Goal: Navigation & Orientation: Find specific page/section

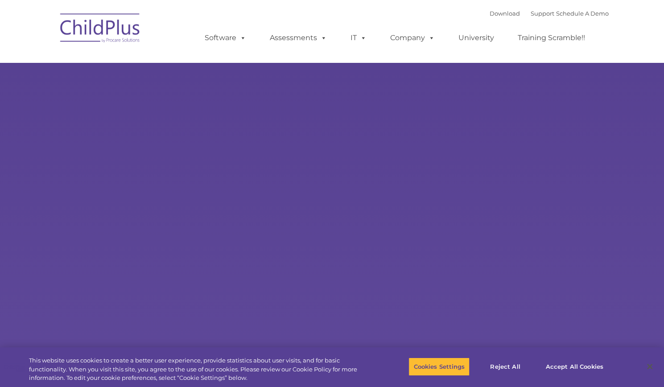
select select "MEDIUM"
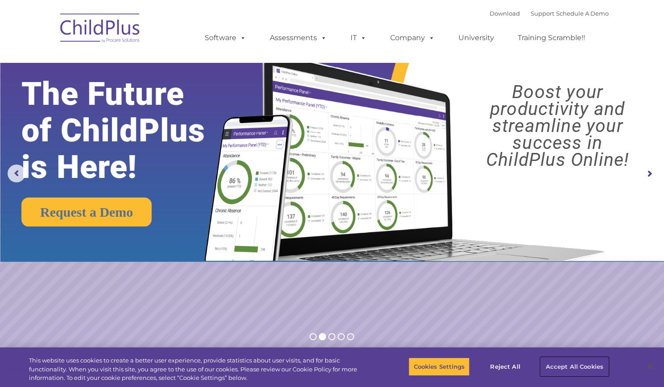
click at [580, 365] on button "Accept All Cookies" at bounding box center [574, 366] width 67 height 19
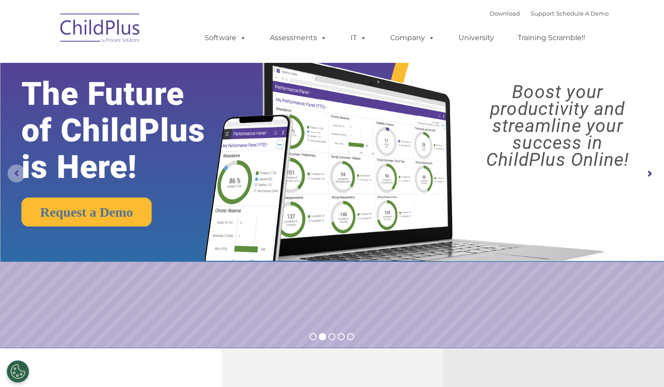
click at [13, 174] on rs-arrow at bounding box center [17, 174] width 18 height 18
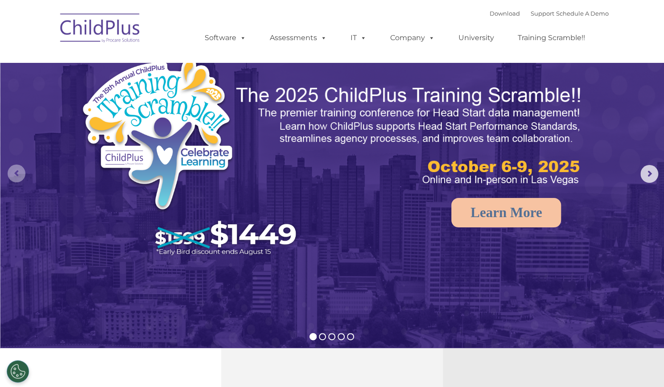
click at [13, 174] on rs-arrow at bounding box center [17, 174] width 18 height 18
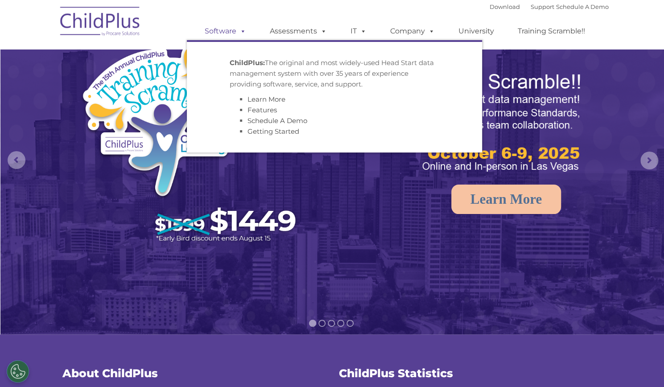
click at [224, 33] on link "Software" at bounding box center [225, 31] width 59 height 18
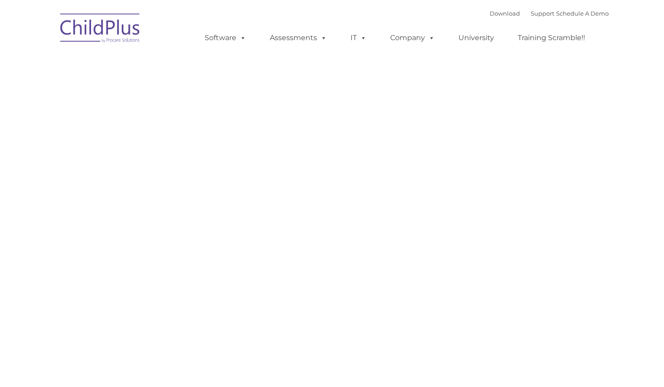
type input ""
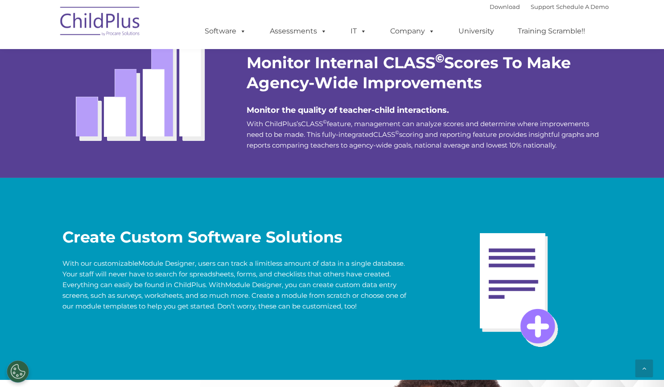
scroll to position [166, 0]
